Goal: Task Accomplishment & Management: Manage account settings

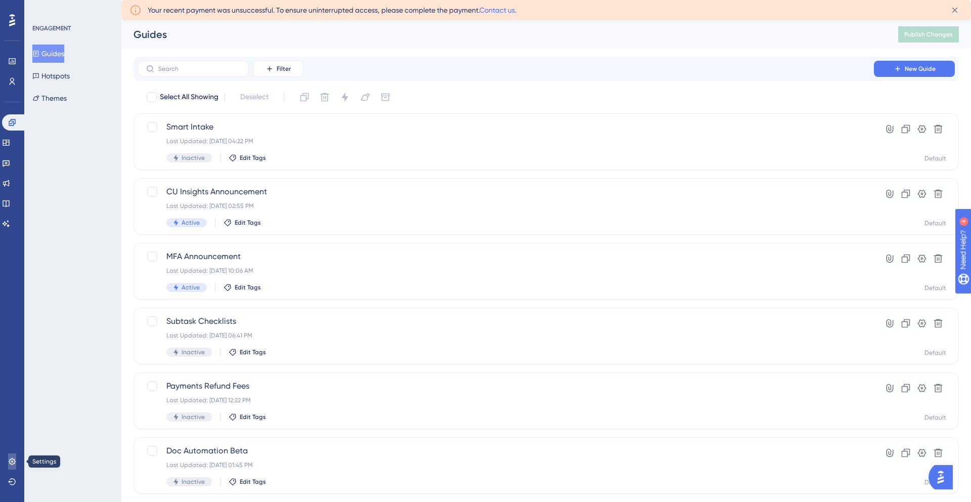
click at [10, 460] on icon at bounding box center [12, 461] width 7 height 7
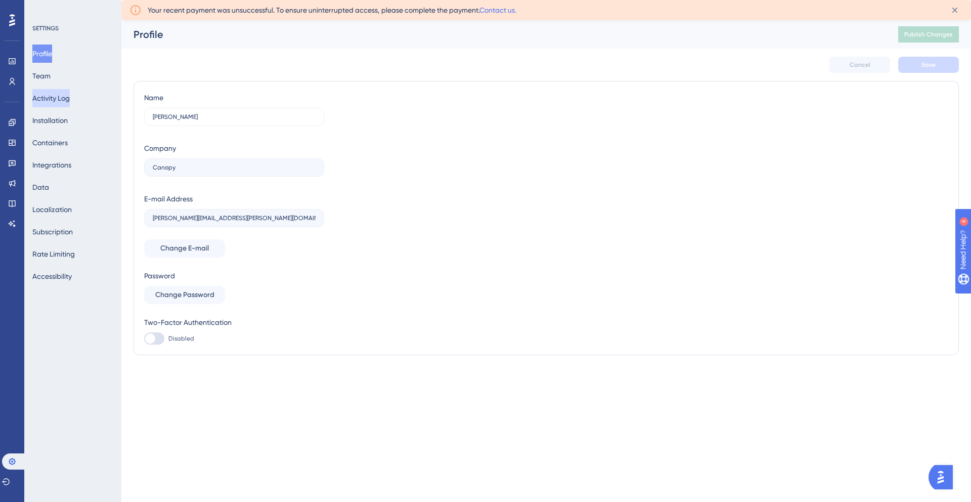
click at [53, 93] on button "Activity Log" at bounding box center [50, 98] width 37 height 18
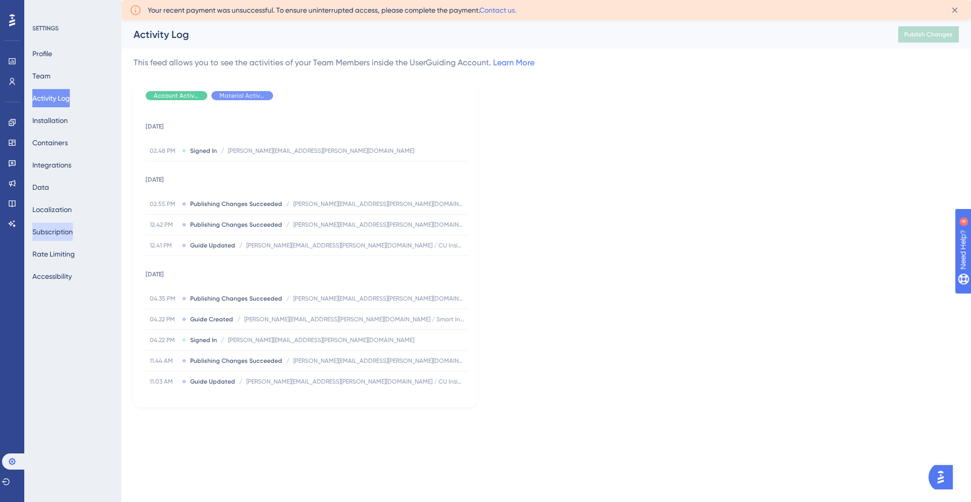
click at [66, 233] on button "Subscription" at bounding box center [52, 232] width 40 height 18
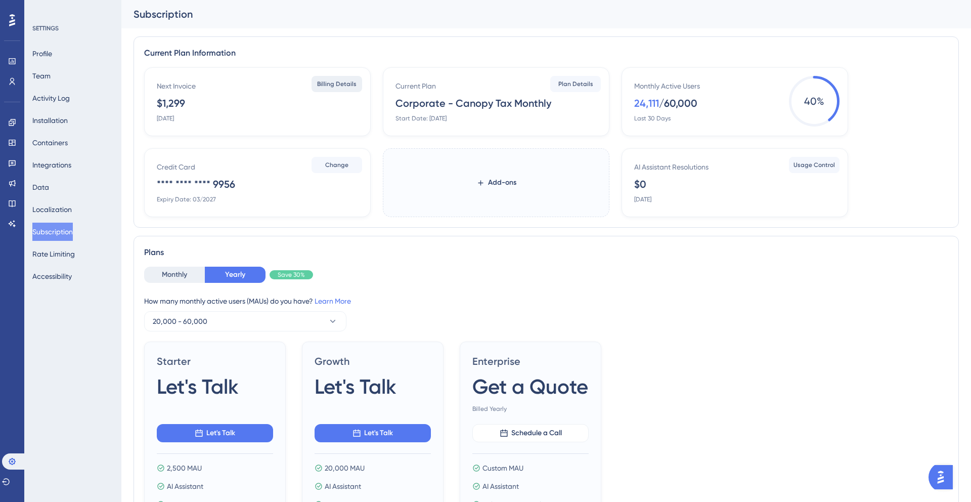
click at [339, 84] on span "Billing Details" at bounding box center [336, 84] width 39 height 8
click at [319, 28] on button at bounding box center [313, 23] width 16 height 16
click at [568, 82] on span "Plan Details" at bounding box center [575, 84] width 35 height 8
click at [65, 254] on button "Rate Limiting" at bounding box center [53, 254] width 42 height 18
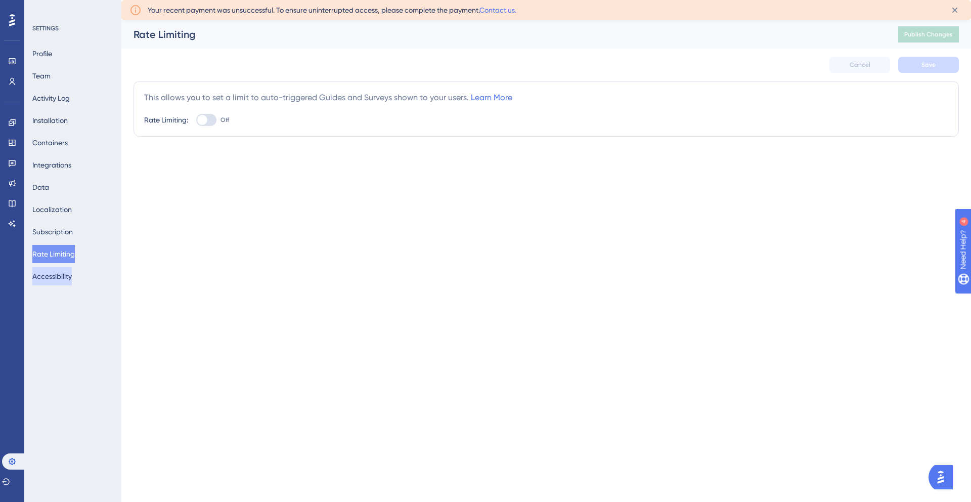
click at [60, 279] on button "Accessibility" at bounding box center [51, 276] width 39 height 18
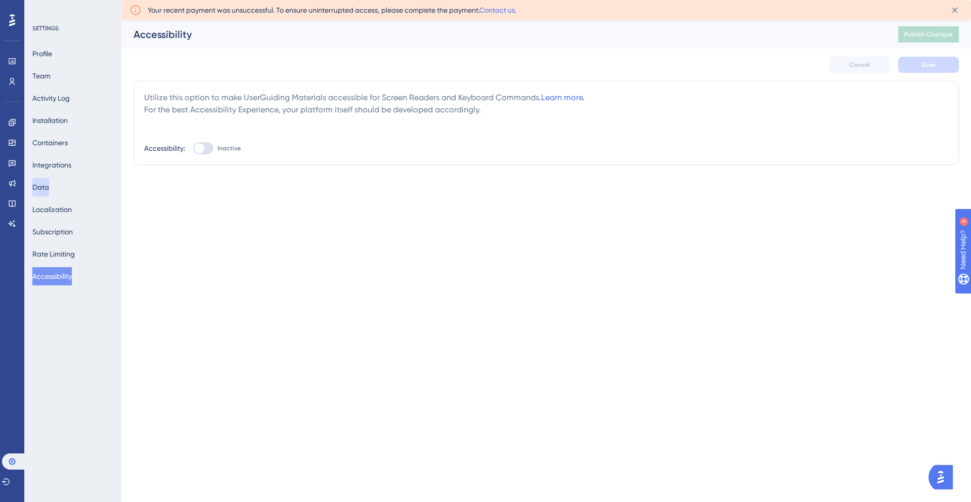
click at [49, 188] on button "Data" at bounding box center [40, 187] width 17 height 18
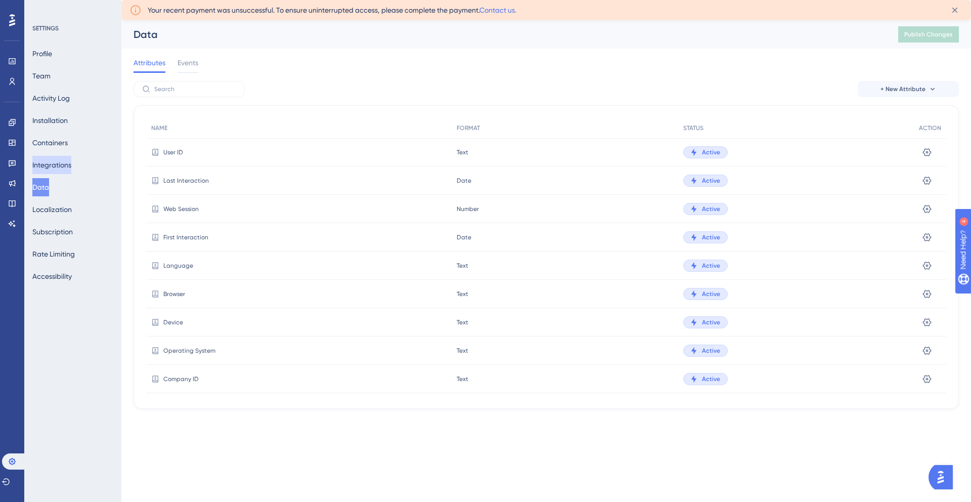
click at [59, 164] on button "Integrations" at bounding box center [51, 165] width 39 height 18
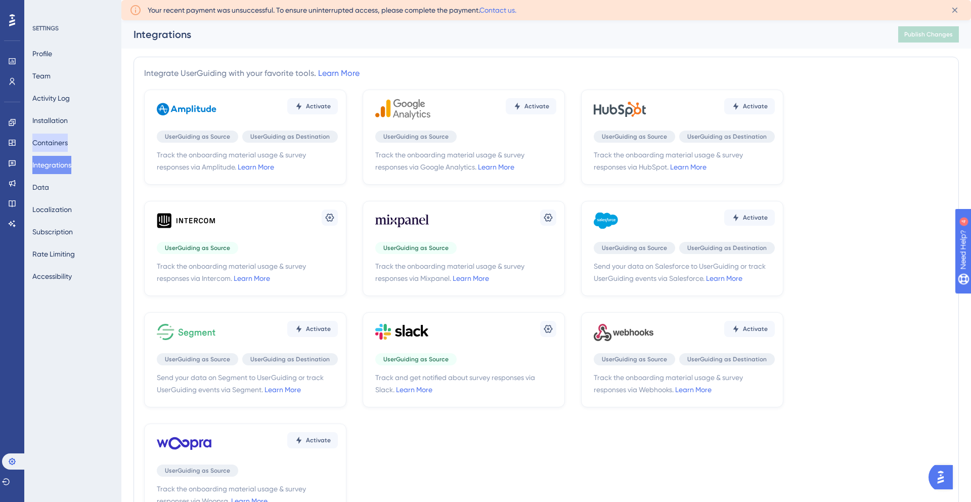
click at [59, 135] on button "Containers" at bounding box center [49, 143] width 35 height 18
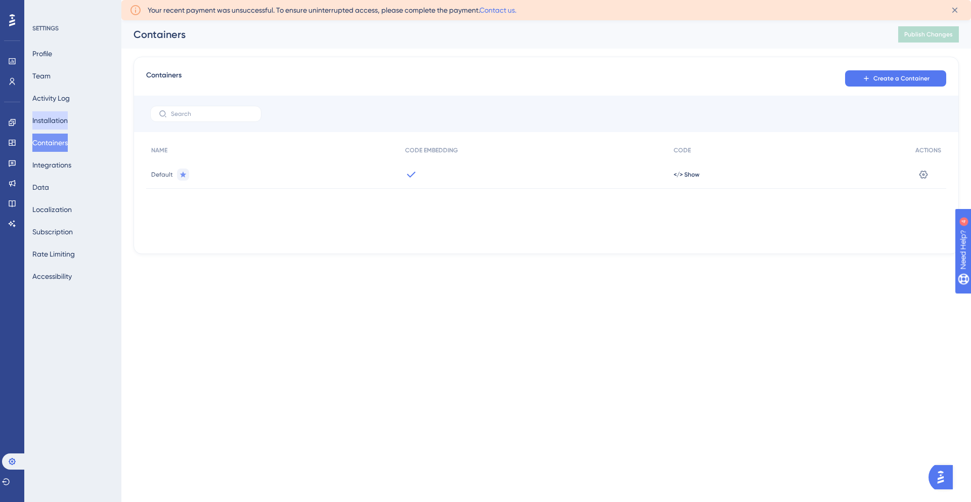
click at [65, 117] on button "Installation" at bounding box center [49, 120] width 35 height 18
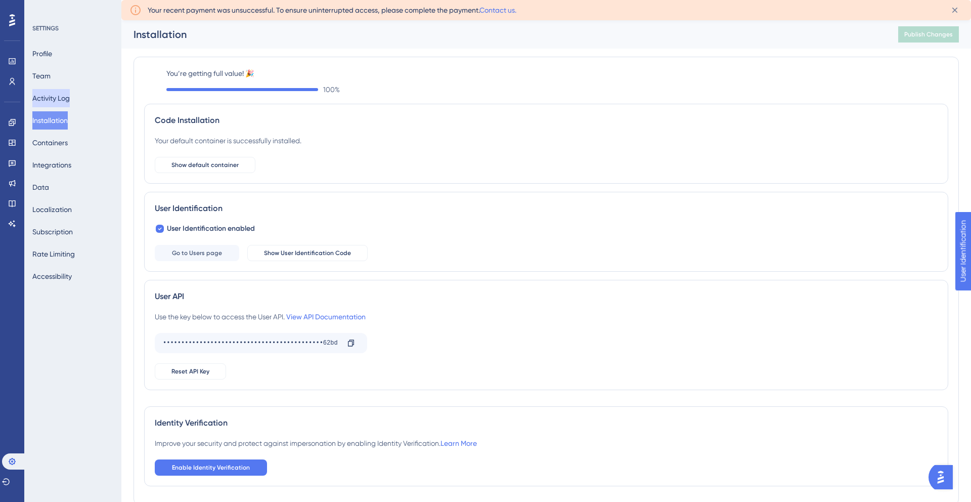
click at [65, 95] on button "Activity Log" at bounding box center [50, 98] width 37 height 18
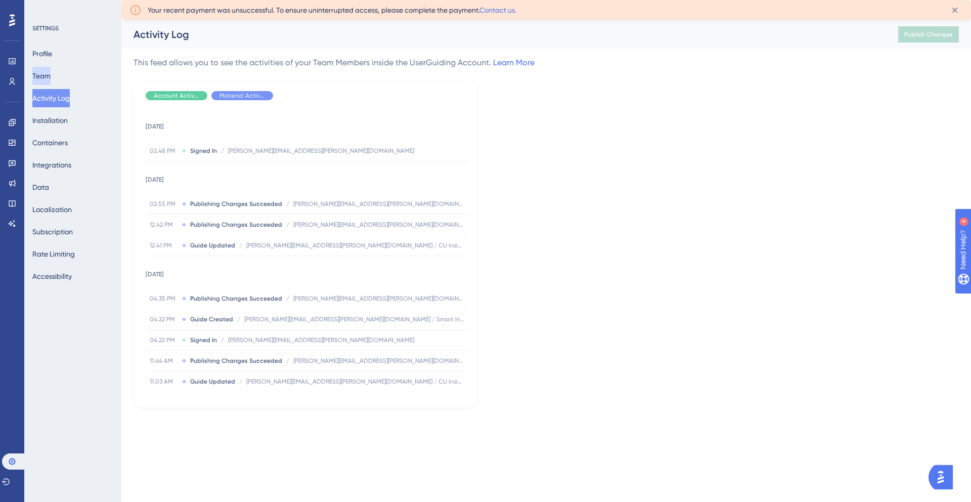
click at [51, 74] on button "Team" at bounding box center [41, 76] width 18 height 18
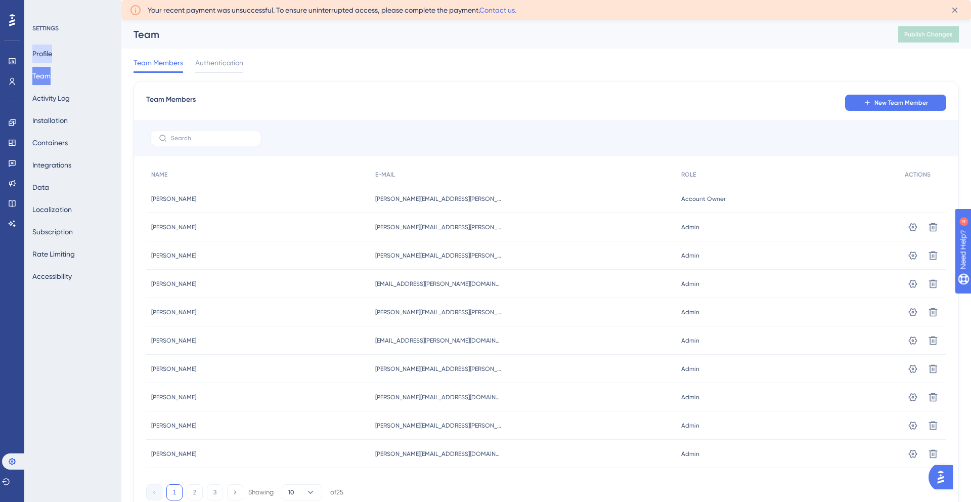
click at [52, 54] on button "Profile" at bounding box center [42, 54] width 20 height 18
